Goal: Information Seeking & Learning: Check status

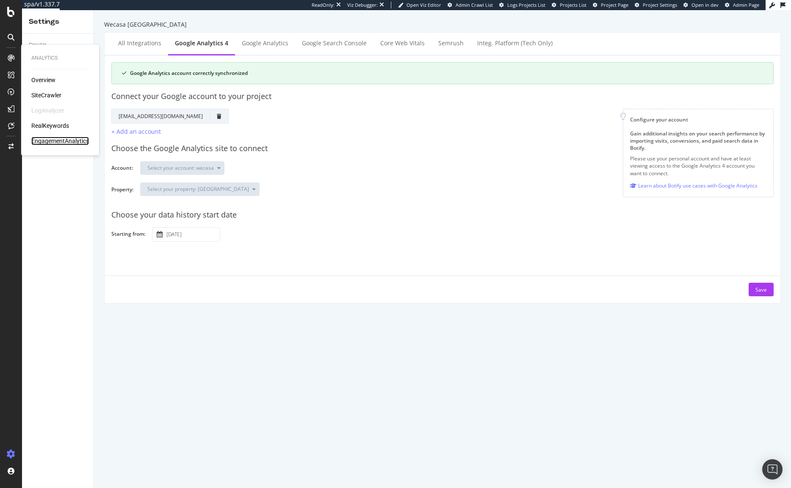
click at [55, 140] on div "EngagementAnalytics" at bounding box center [60, 141] width 58 height 8
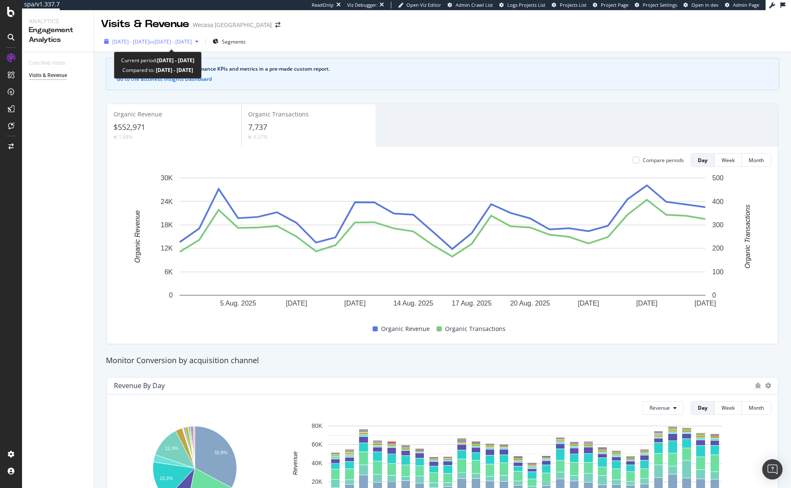
click at [158, 36] on div "[DATE] - [DATE] vs [DATE] - [DATE]" at bounding box center [151, 41] width 101 height 13
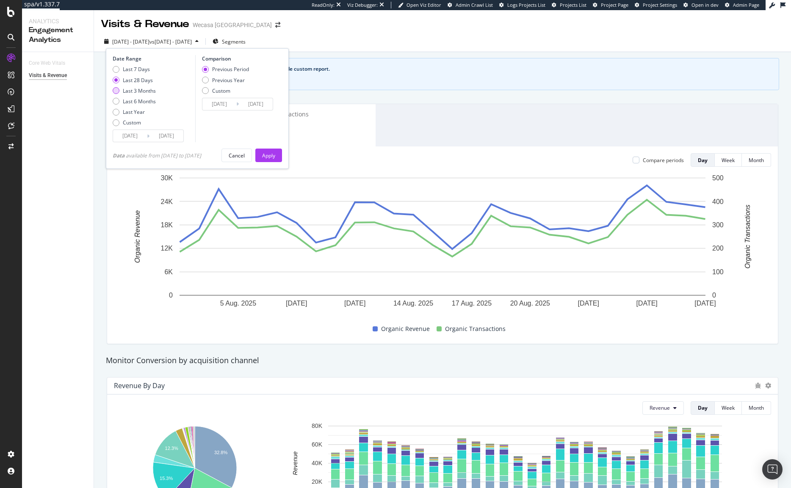
click at [144, 91] on div "Last 3 Months" at bounding box center [139, 90] width 33 height 7
type input "[DATE]"
click at [275, 158] on div "Apply" at bounding box center [268, 155] width 13 height 7
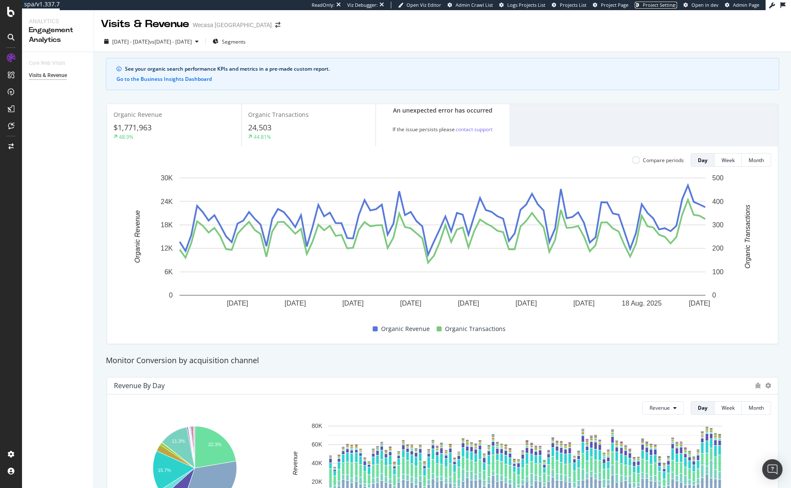
click at [652, 5] on span "Project Settings" at bounding box center [660, 5] width 34 height 6
